Goal: Task Accomplishment & Management: Complete application form

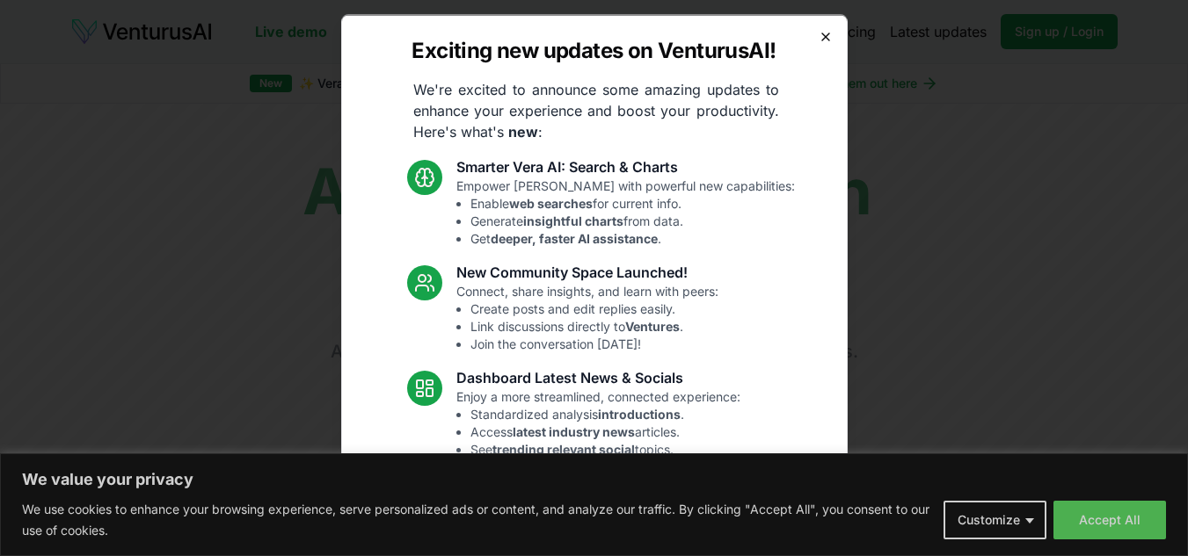
click at [818, 40] on icon "button" at bounding box center [825, 36] width 14 height 14
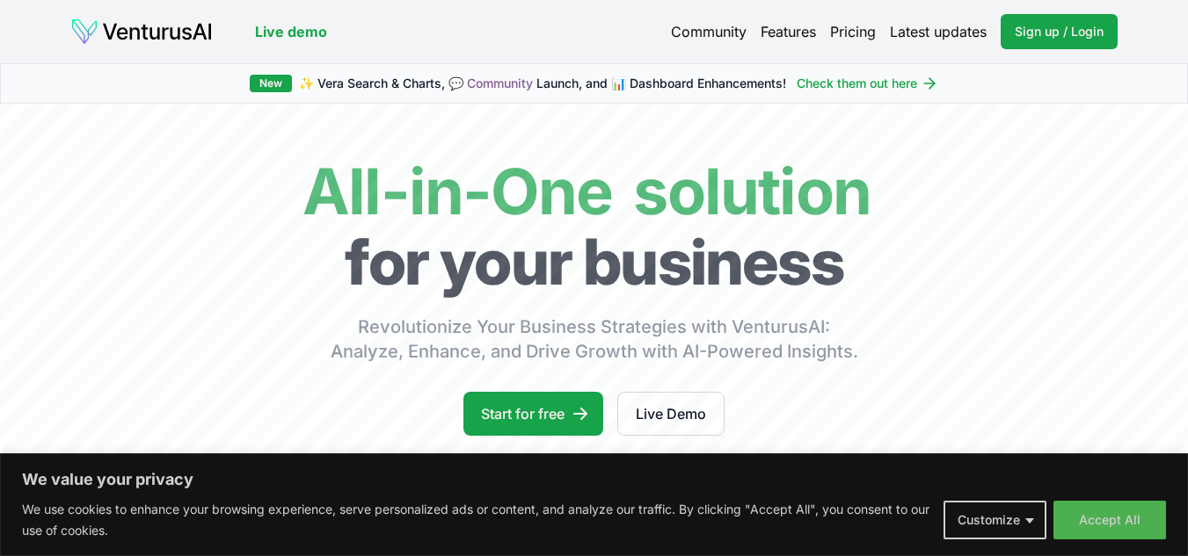
scroll to position [117, 0]
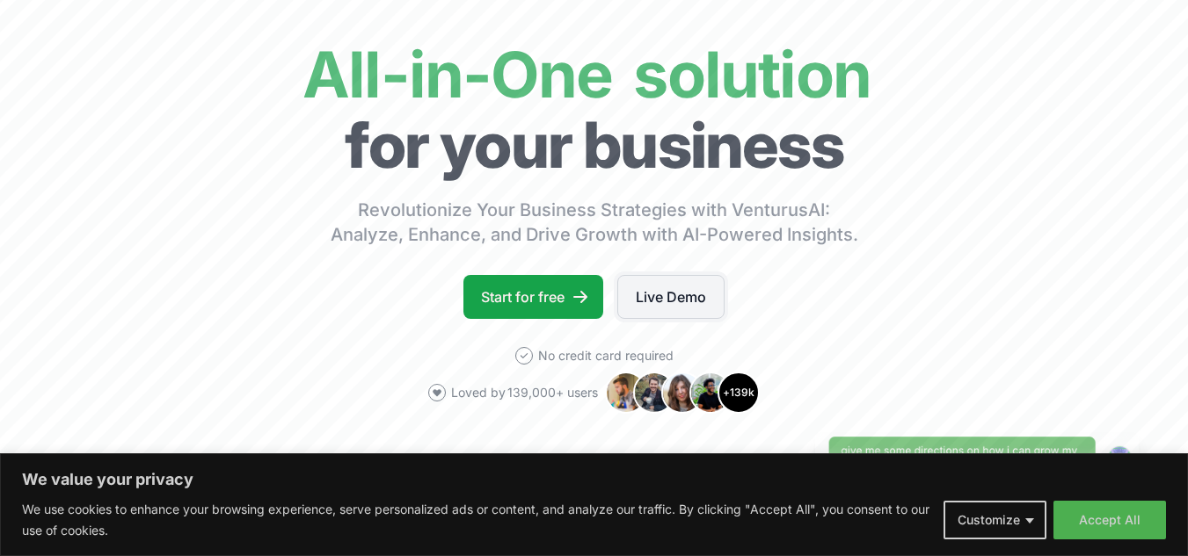
click at [638, 307] on link "Live Demo" at bounding box center [670, 297] width 107 height 44
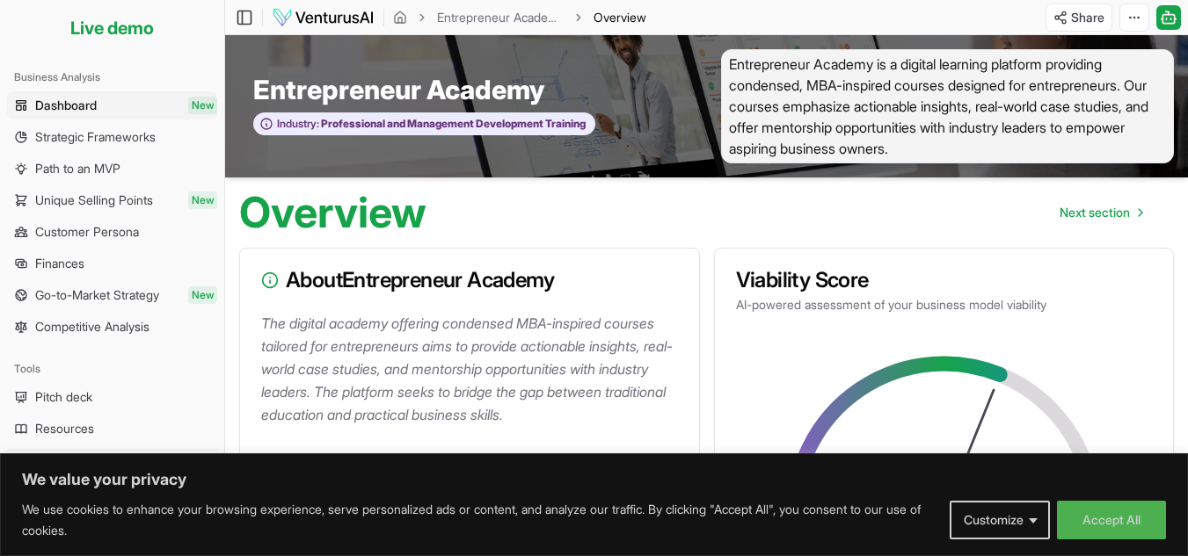
scroll to position [140, 0]
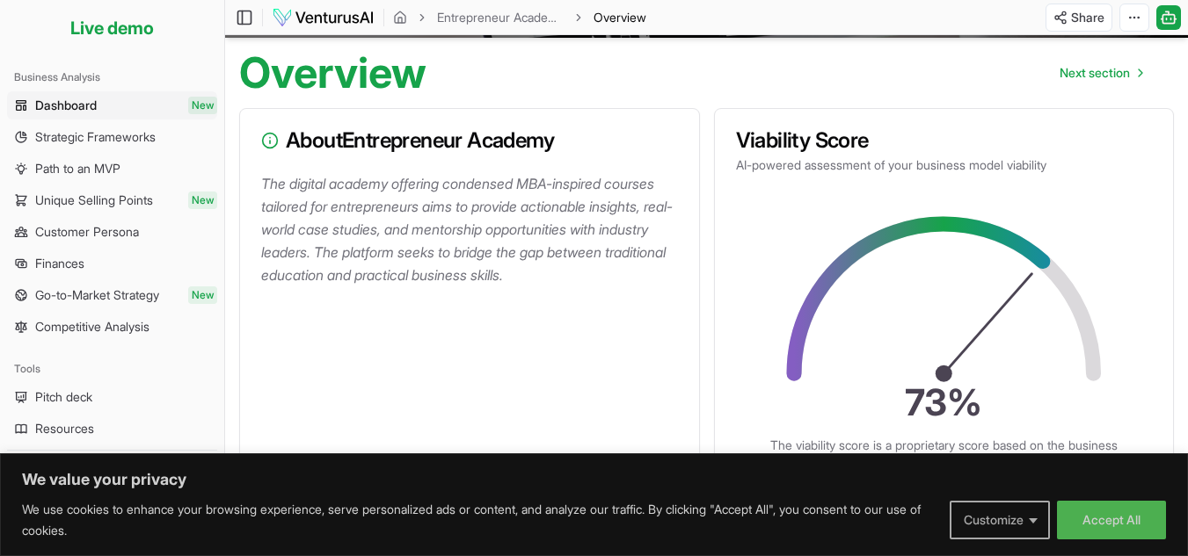
click at [1022, 506] on button "Customize" at bounding box center [999, 520] width 100 height 39
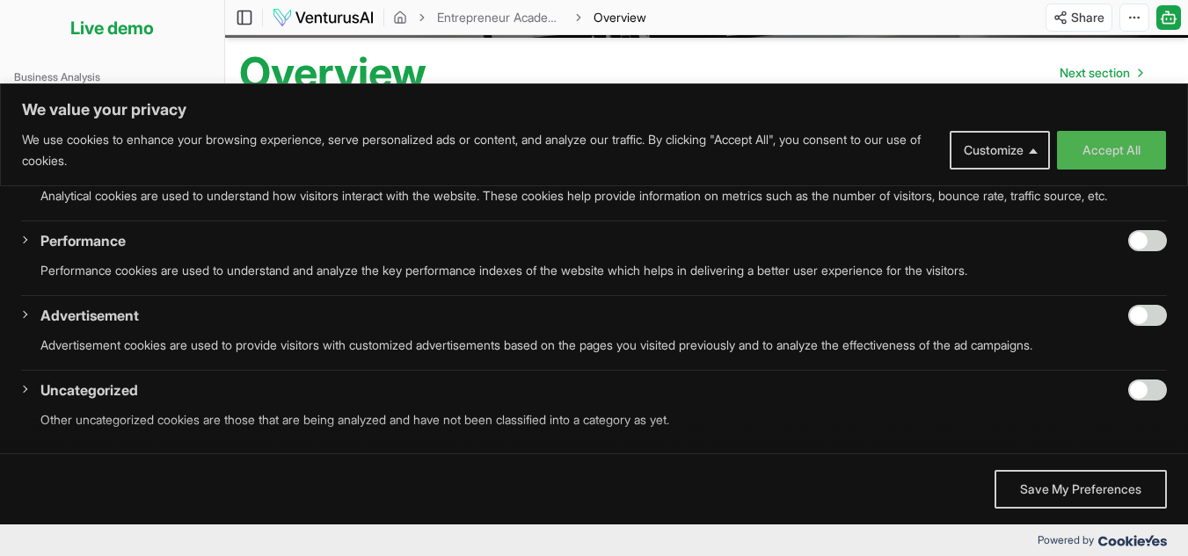
scroll to position [331, 0]
click at [986, 55] on div "Overview Next section" at bounding box center [706, 66] width 963 height 56
click at [1068, 69] on span "Next section" at bounding box center [1094, 73] width 70 height 18
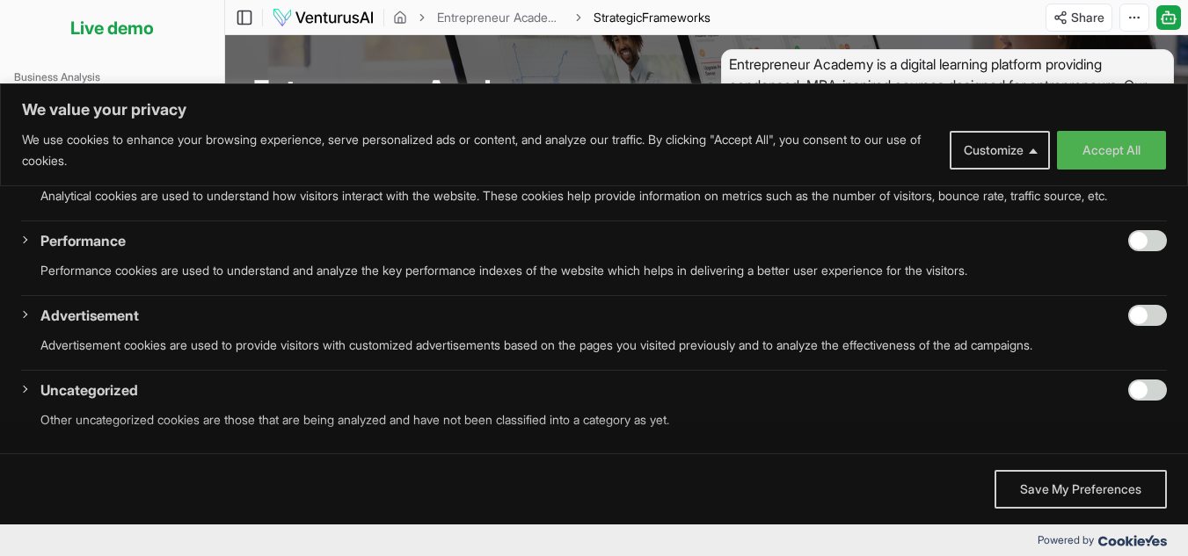
click at [345, 65] on div "Entrepreneur Academy Industry: Professional and Management Development Training" at bounding box center [466, 106] width 482 height 114
click at [1035, 160] on button "Customize" at bounding box center [999, 150] width 100 height 39
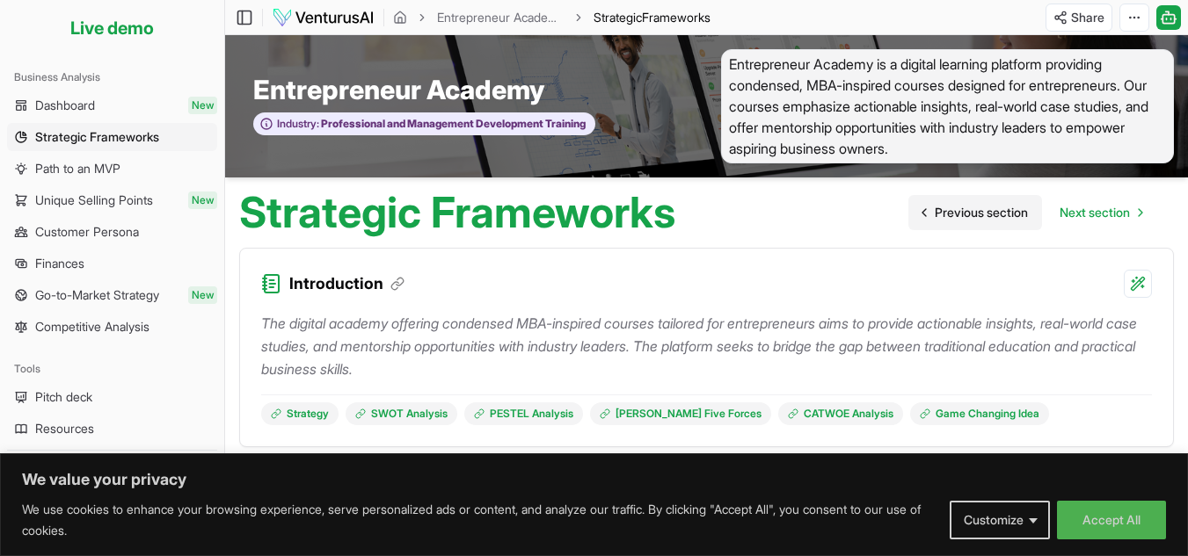
click at [966, 210] on span "Previous section" at bounding box center [981, 213] width 93 height 18
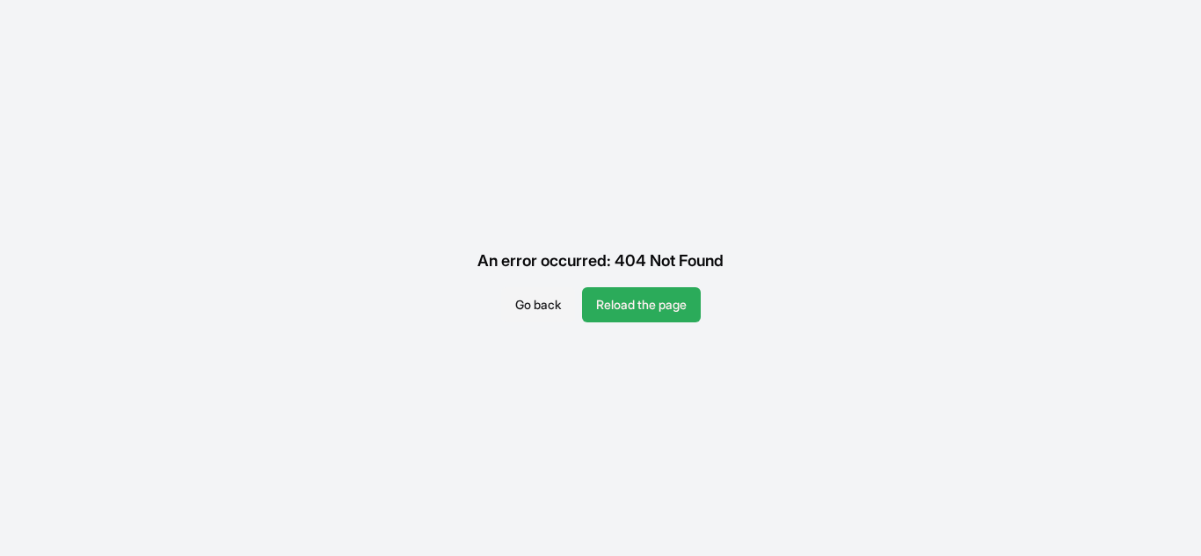
click at [620, 300] on button "Reload the page" at bounding box center [641, 304] width 119 height 35
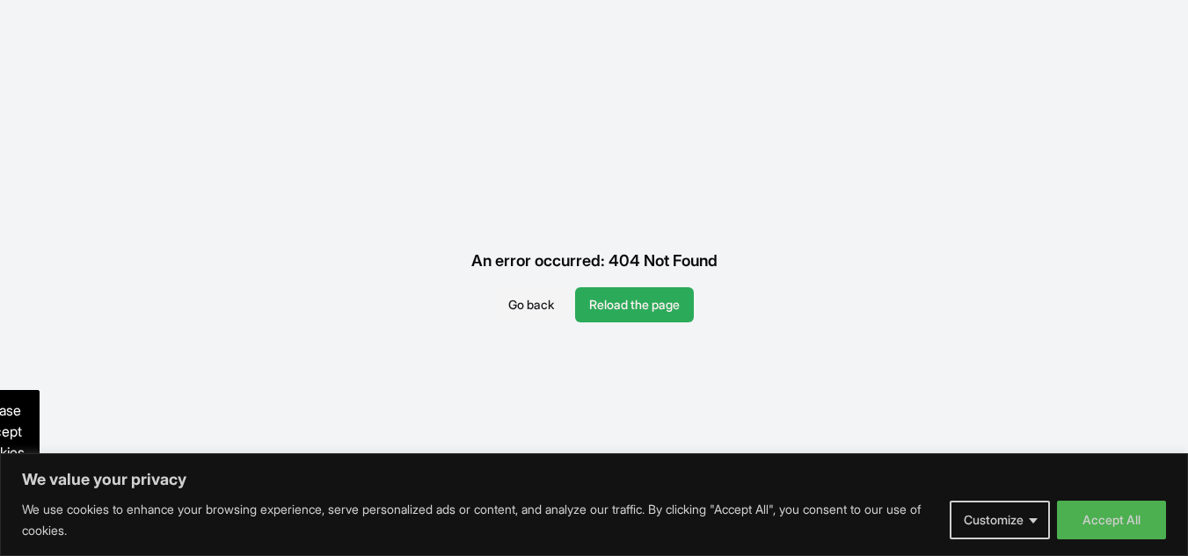
click at [615, 309] on button "Reload the page" at bounding box center [634, 304] width 119 height 35
click at [551, 303] on button "Go back" at bounding box center [531, 304] width 74 height 35
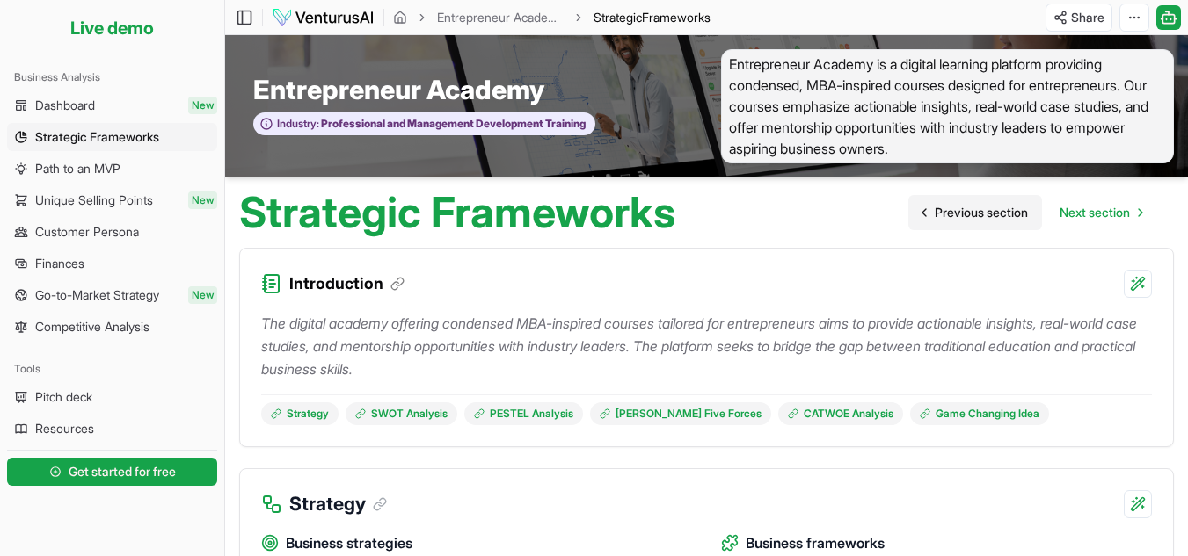
click at [972, 214] on span "Previous section" at bounding box center [981, 213] width 93 height 18
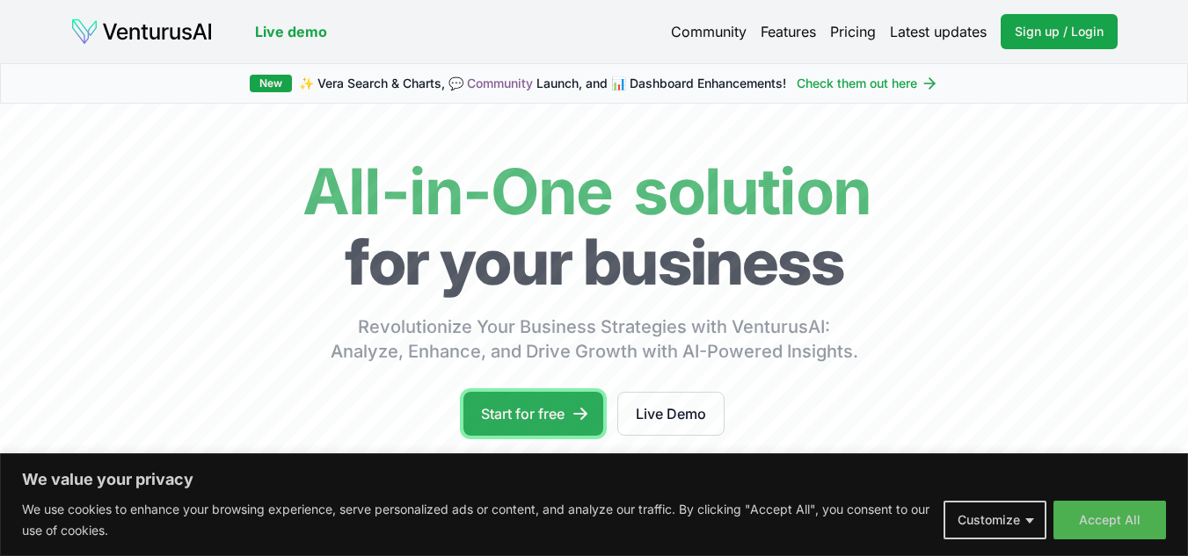
click at [596, 411] on link "Start for free" at bounding box center [533, 414] width 140 height 44
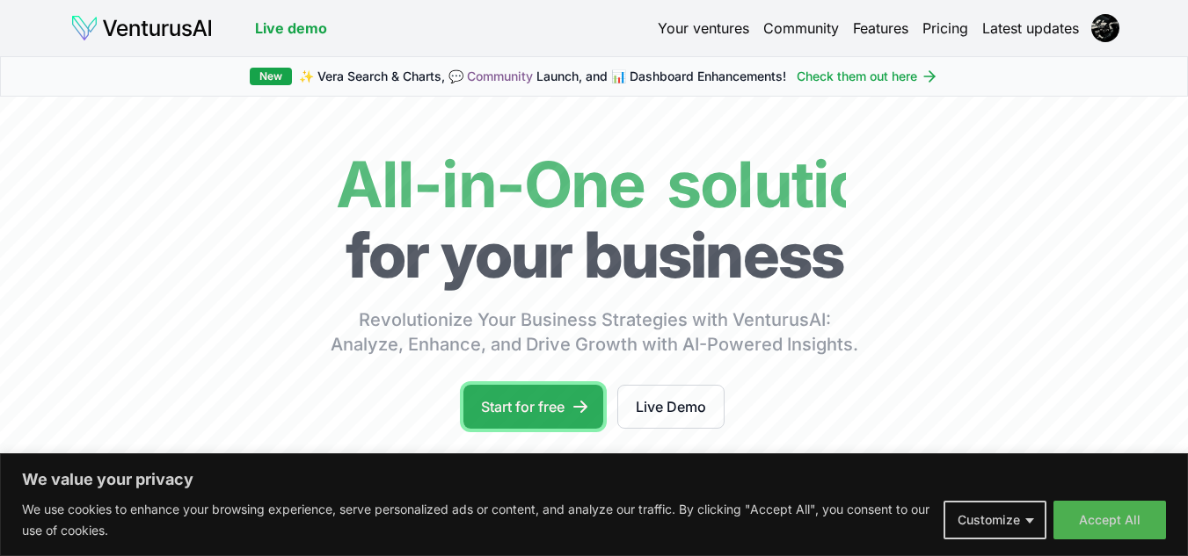
click at [579, 401] on icon at bounding box center [580, 407] width 18 height 18
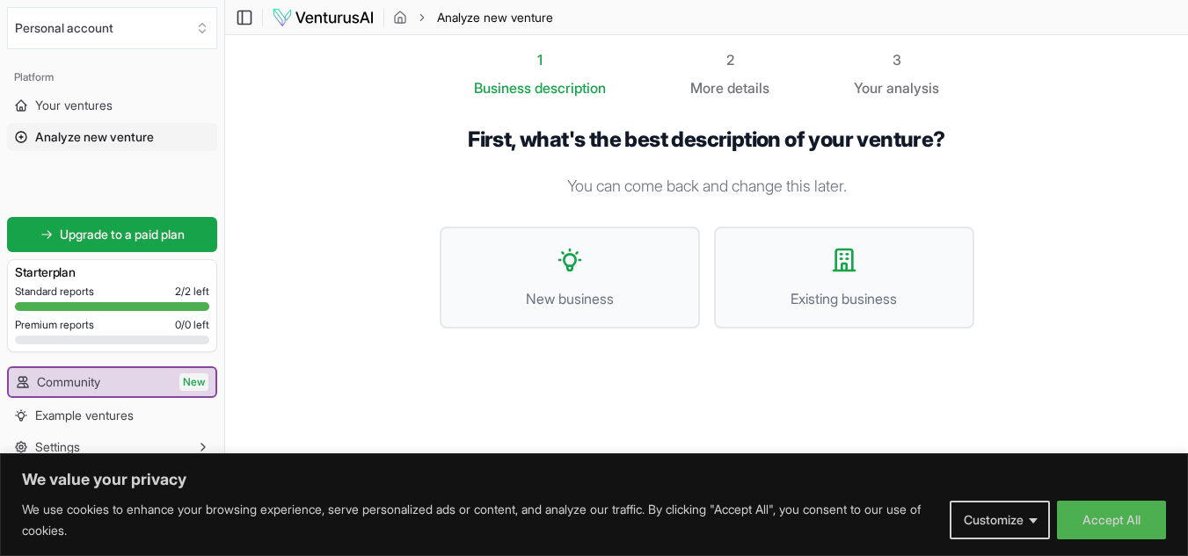
scroll to position [1, 0]
click at [775, 287] on span "Existing business" at bounding box center [844, 297] width 222 height 21
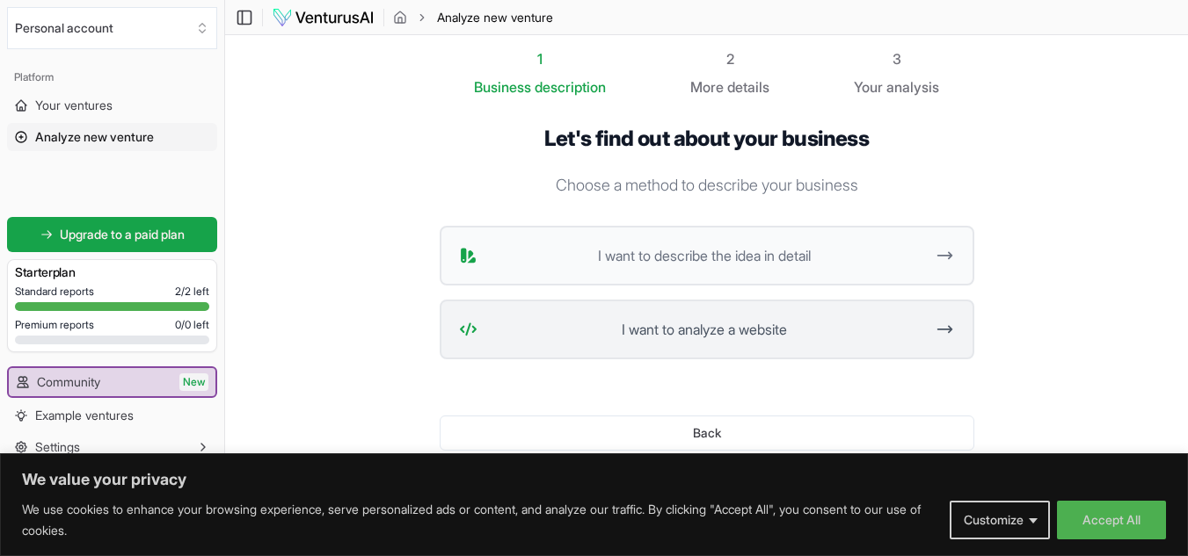
scroll to position [55, 0]
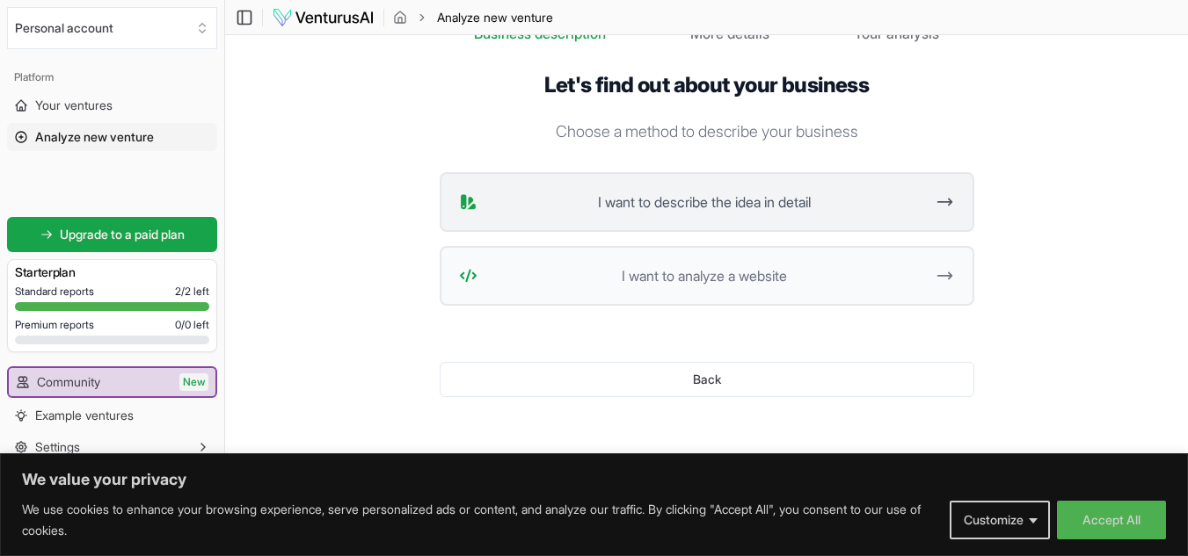
click at [838, 219] on button "I want to describe the idea in detail" at bounding box center [707, 202] width 535 height 60
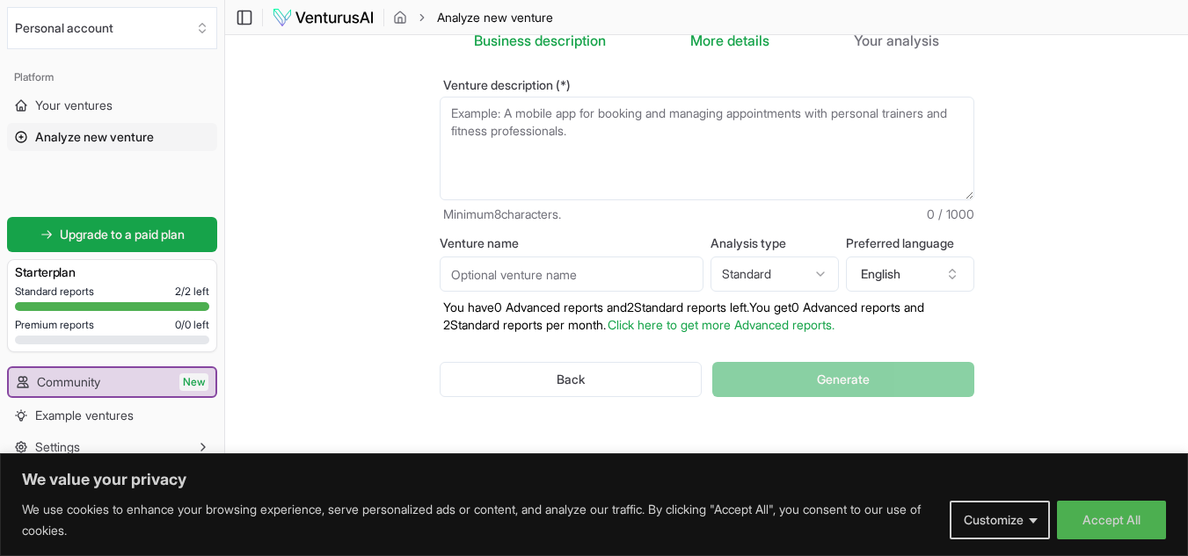
click at [611, 279] on input "Venture name" at bounding box center [572, 274] width 264 height 35
click at [744, 377] on div "Back Generate" at bounding box center [707, 379] width 535 height 91
